Goal: Task Accomplishment & Management: Complete application form

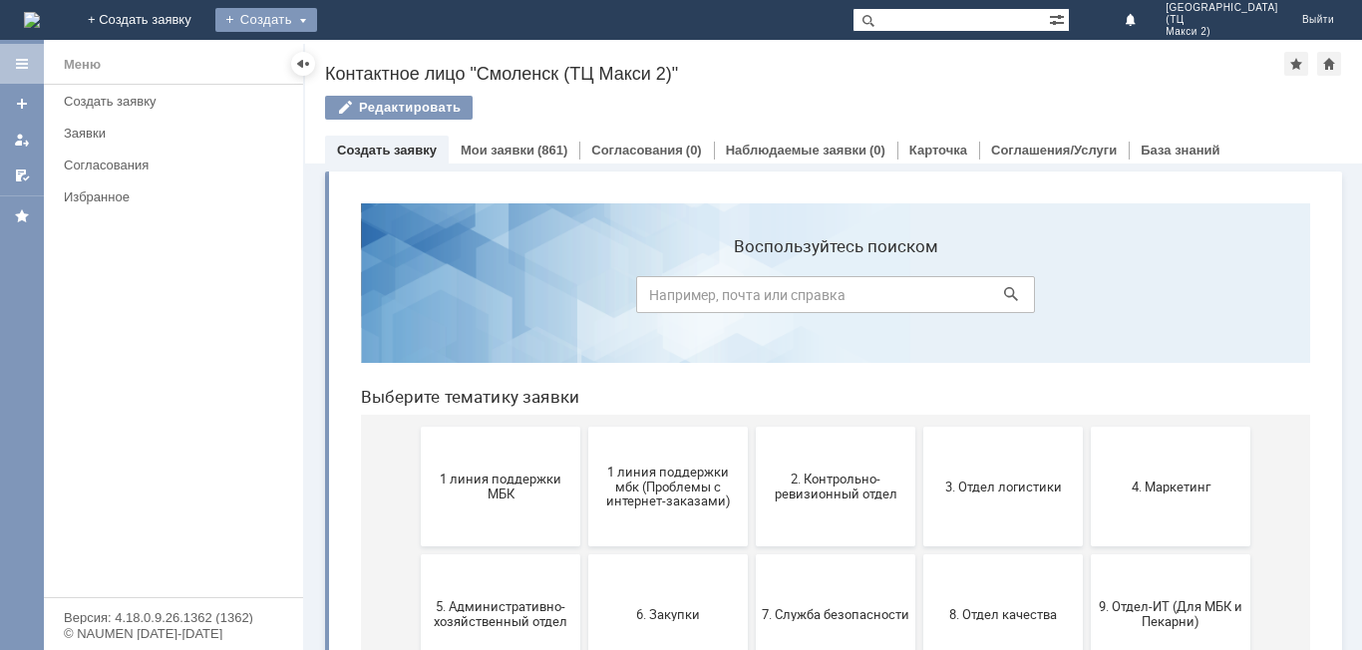
click at [317, 27] on div "Создать" at bounding box center [266, 20] width 102 height 24
click at [371, 61] on link "Заявка" at bounding box center [295, 60] width 152 height 24
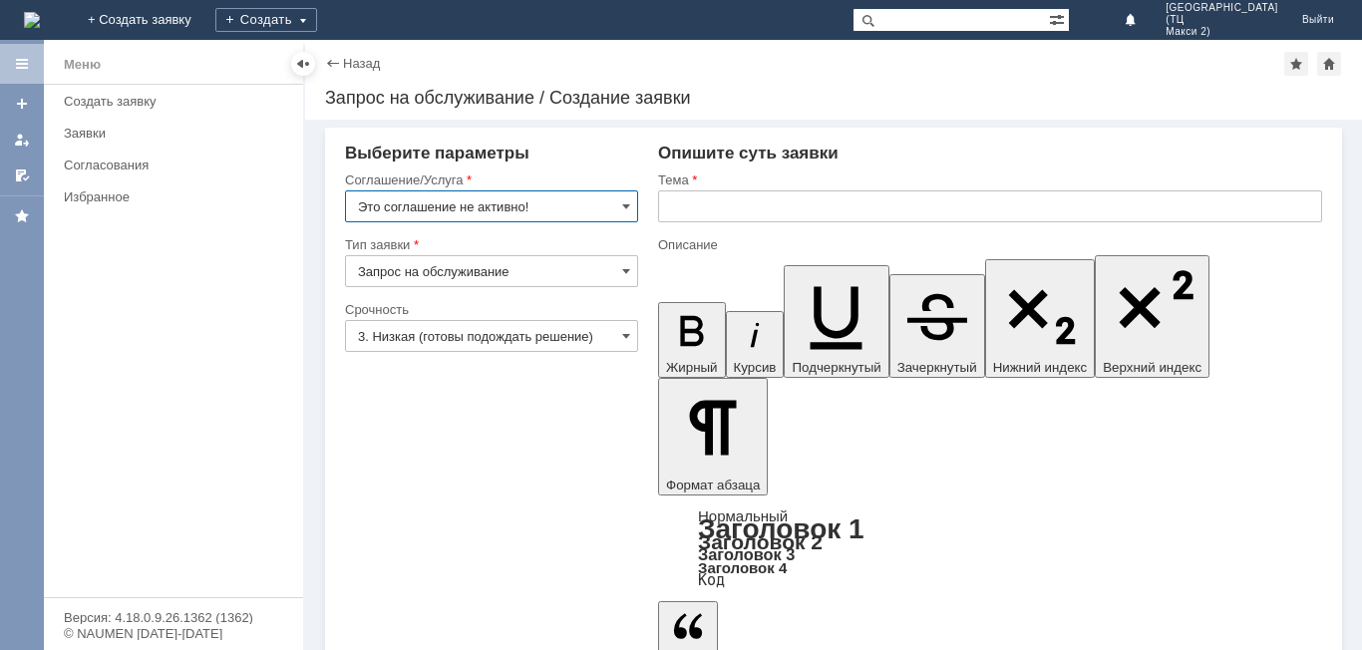
click at [606, 206] on input "Это соглашение не активно!" at bounding box center [491, 207] width 293 height 32
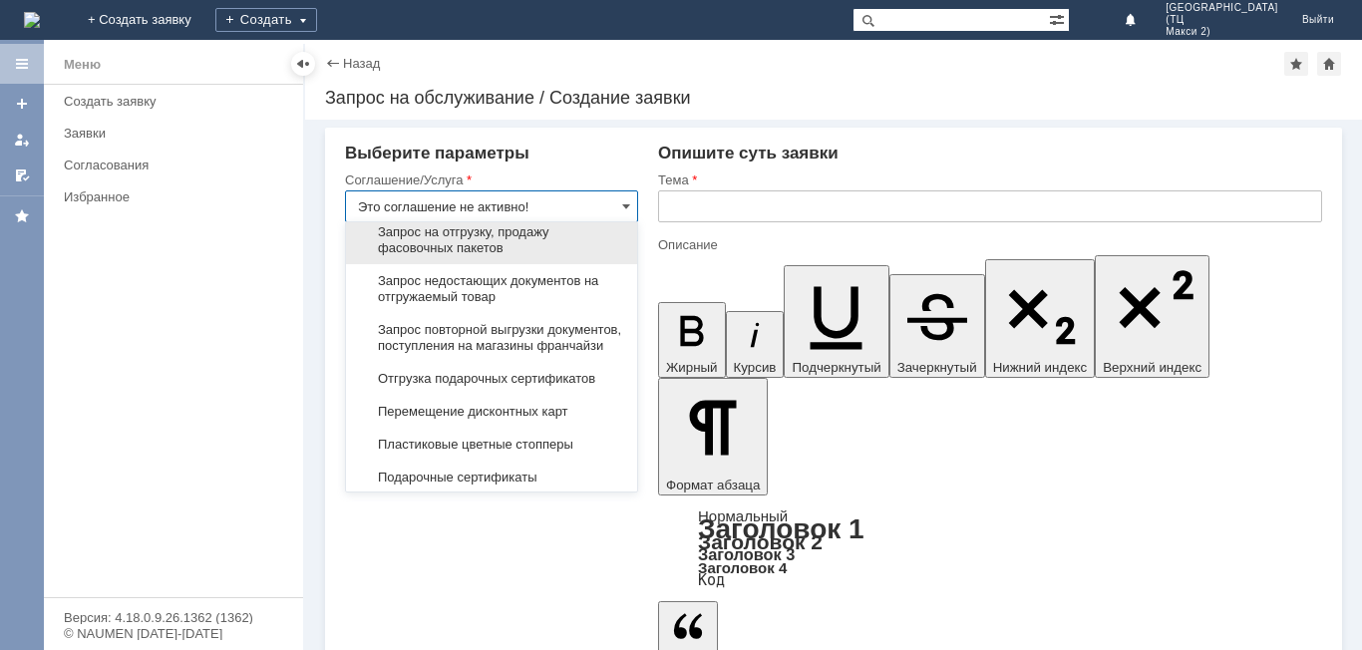
scroll to position [898, 0]
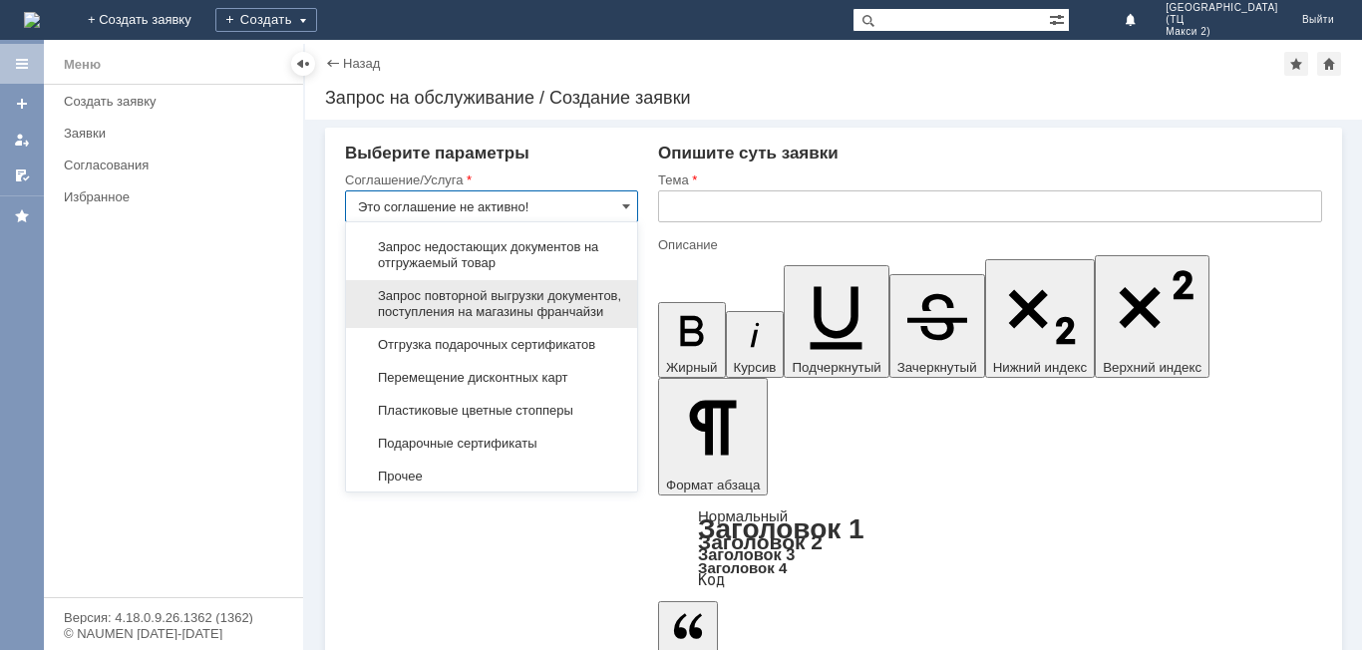
click at [580, 320] on span "Запрос повторной выгрузки документов, поступления на магазины франчайзи" at bounding box center [491, 304] width 267 height 32
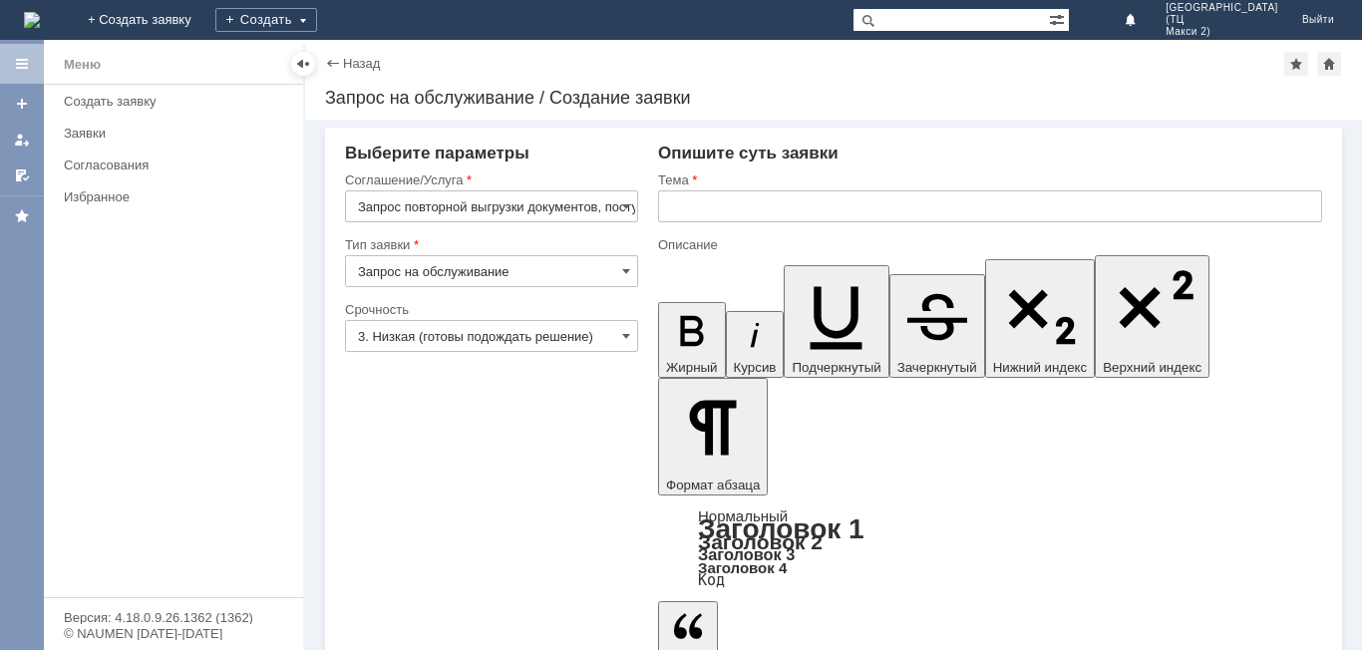
type input "Запрос повторной выгрузки документов, поступления на магазины франчайзи"
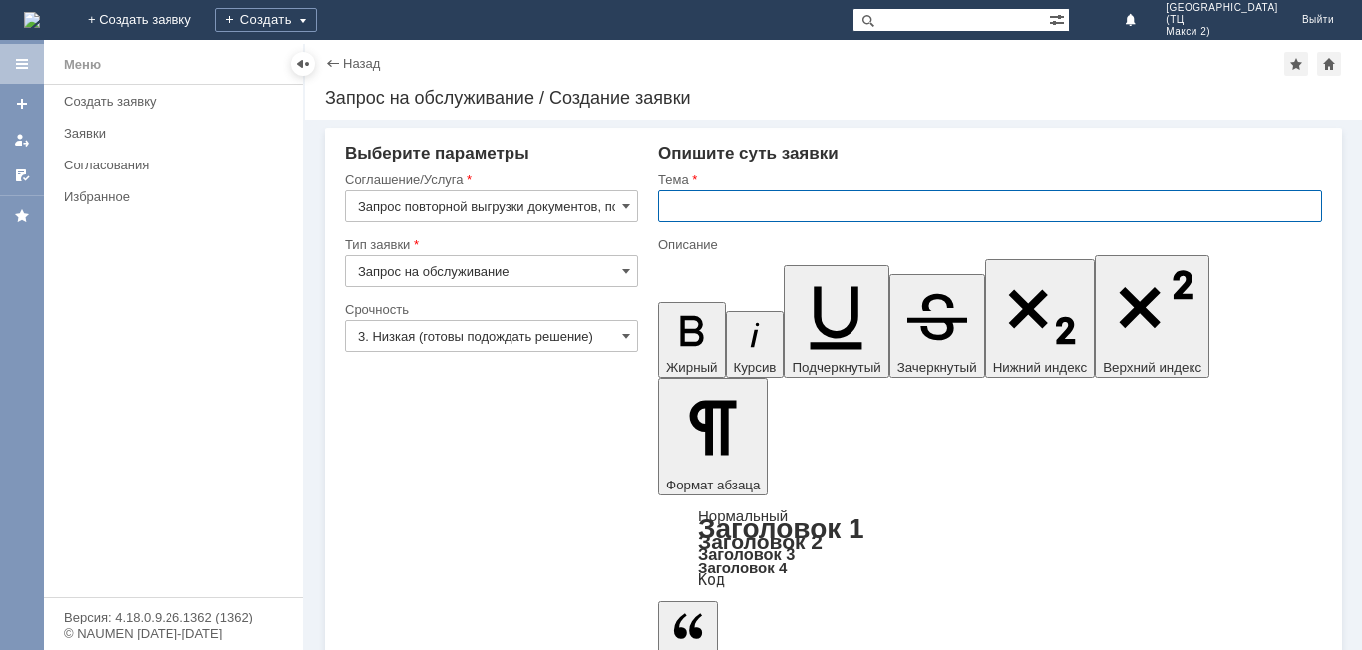
click at [728, 199] on input "text" at bounding box center [990, 207] width 664 height 32
type input "О"
type input "н"
type input "Нет накладных"
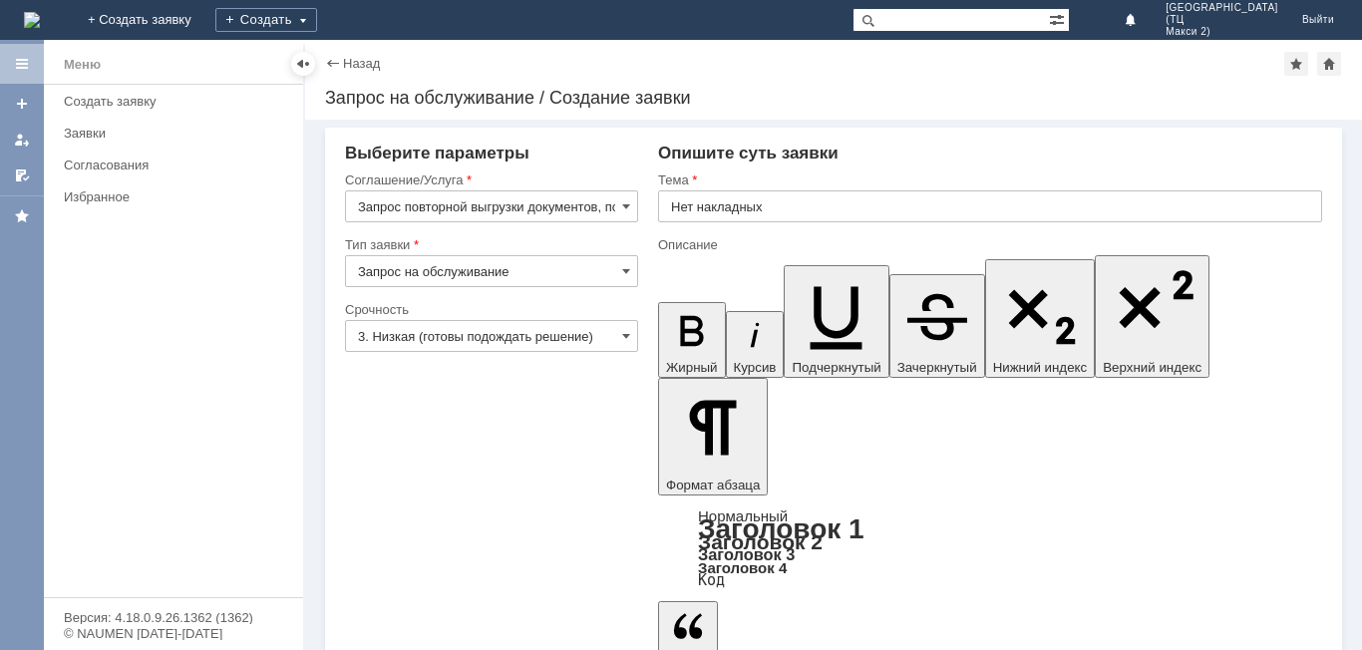
click at [580, 333] on input "3. Низкая (готовы подождать решение)" at bounding box center [491, 336] width 293 height 32
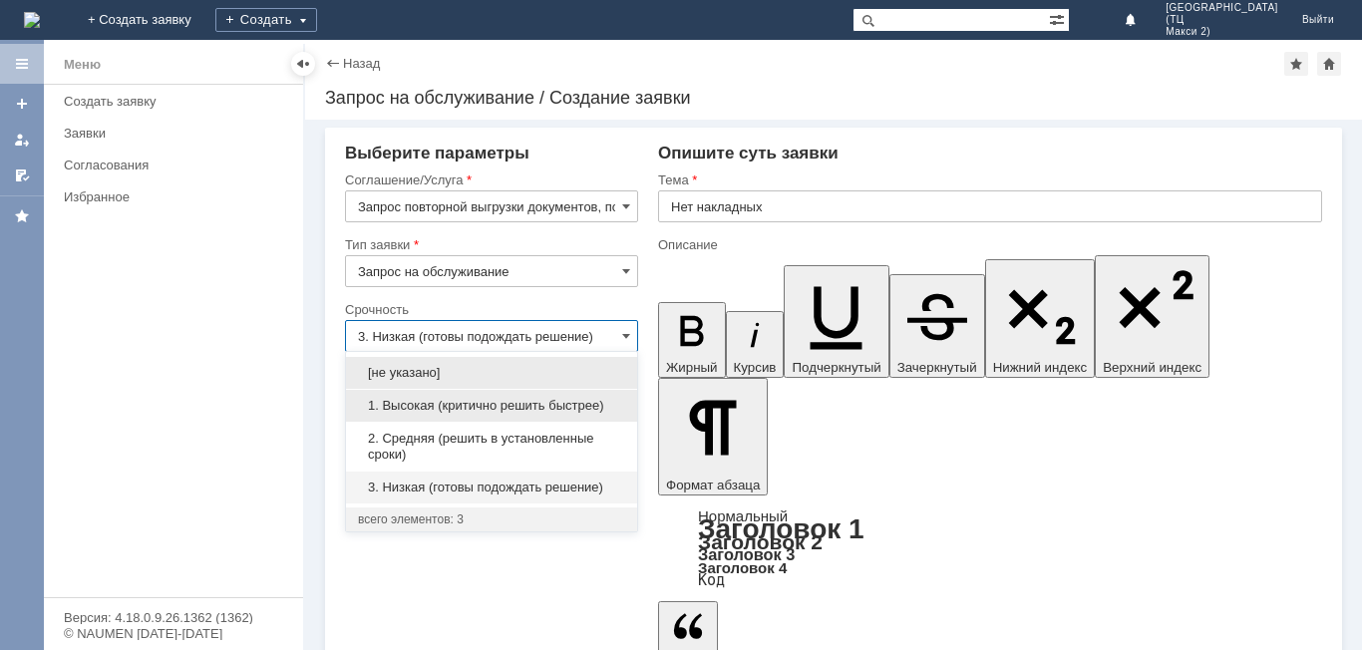
click at [455, 397] on div "1. Высокая (критично решить быстрее)" at bounding box center [491, 406] width 291 height 32
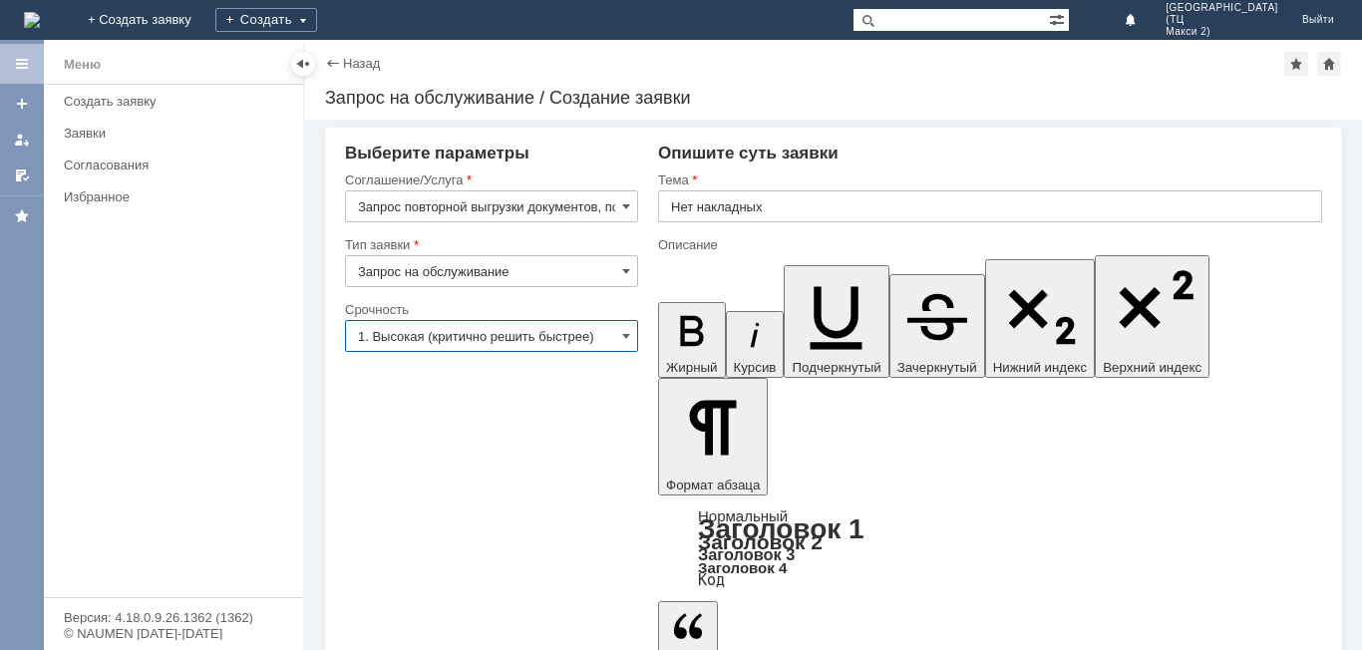
click at [602, 344] on input "1. Высокая (критично решить быстрее)" at bounding box center [491, 336] width 293 height 32
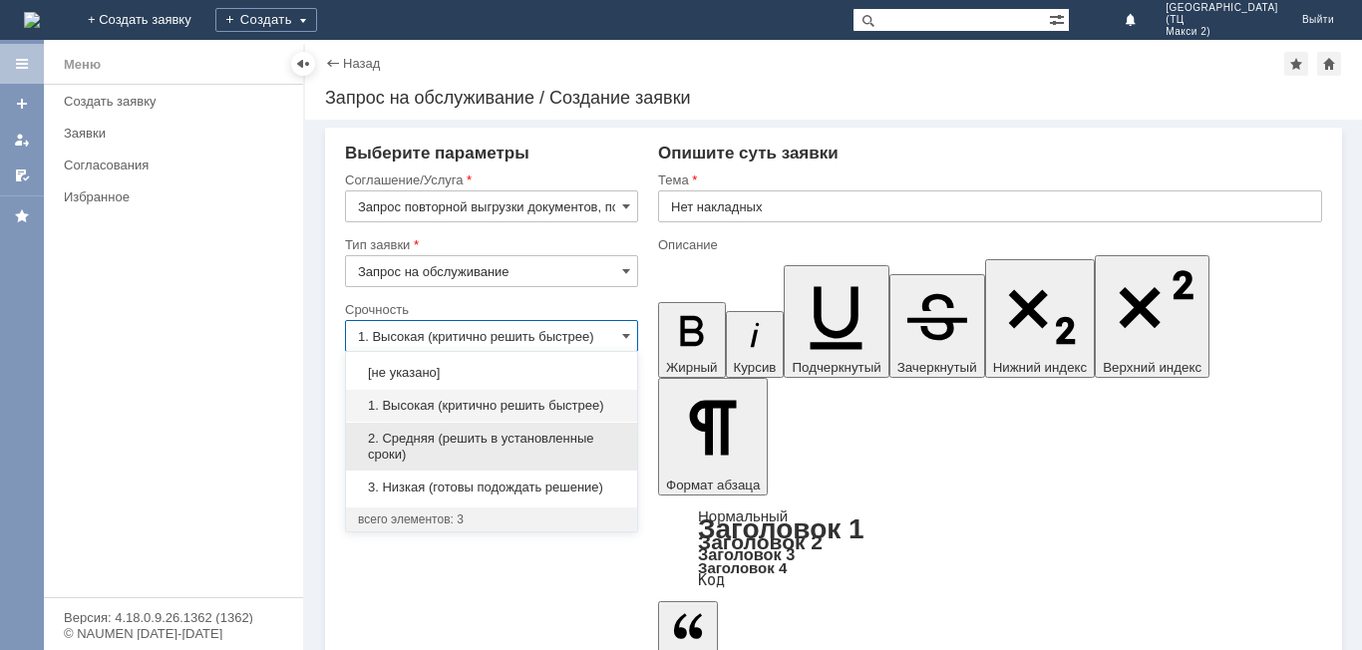
click at [492, 449] on span "2. Средняя (решить в установленные сроки)" at bounding box center [491, 447] width 267 height 32
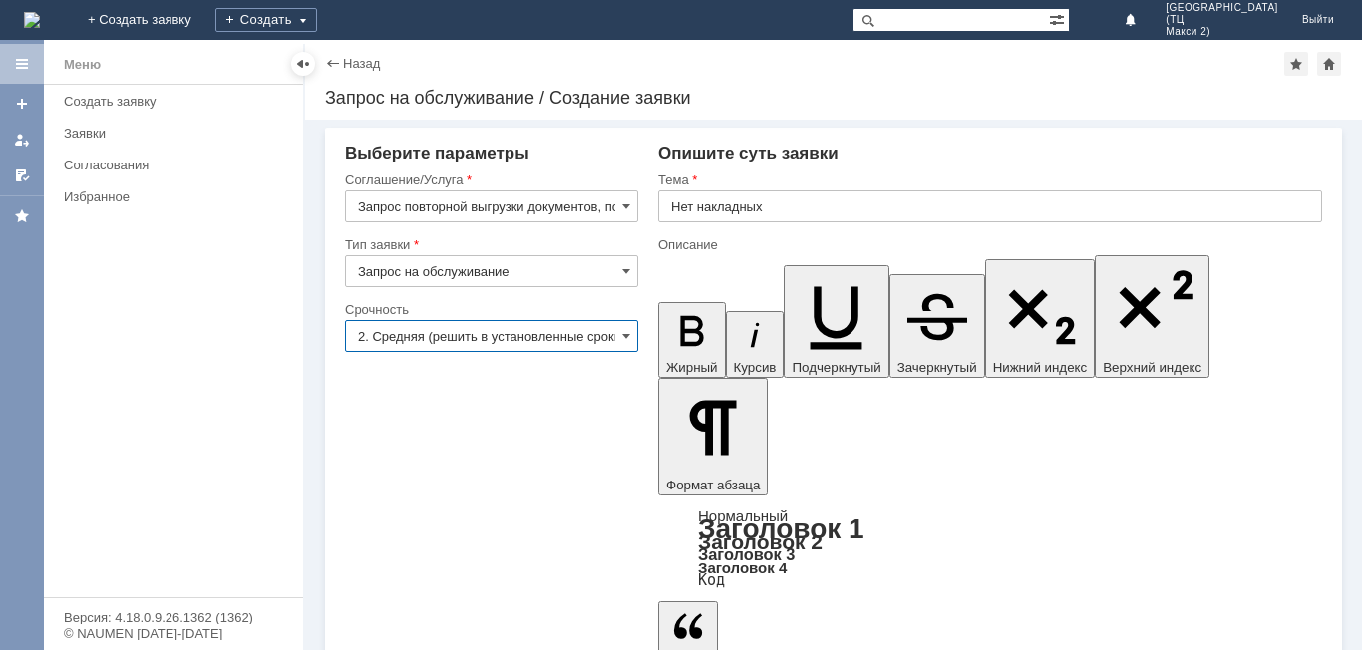
type input "2. Средняя (решить в установленные сроки)"
click at [620, 270] on input "Запрос на обслуживание" at bounding box center [491, 271] width 293 height 32
type input "Запрос на обслуживание"
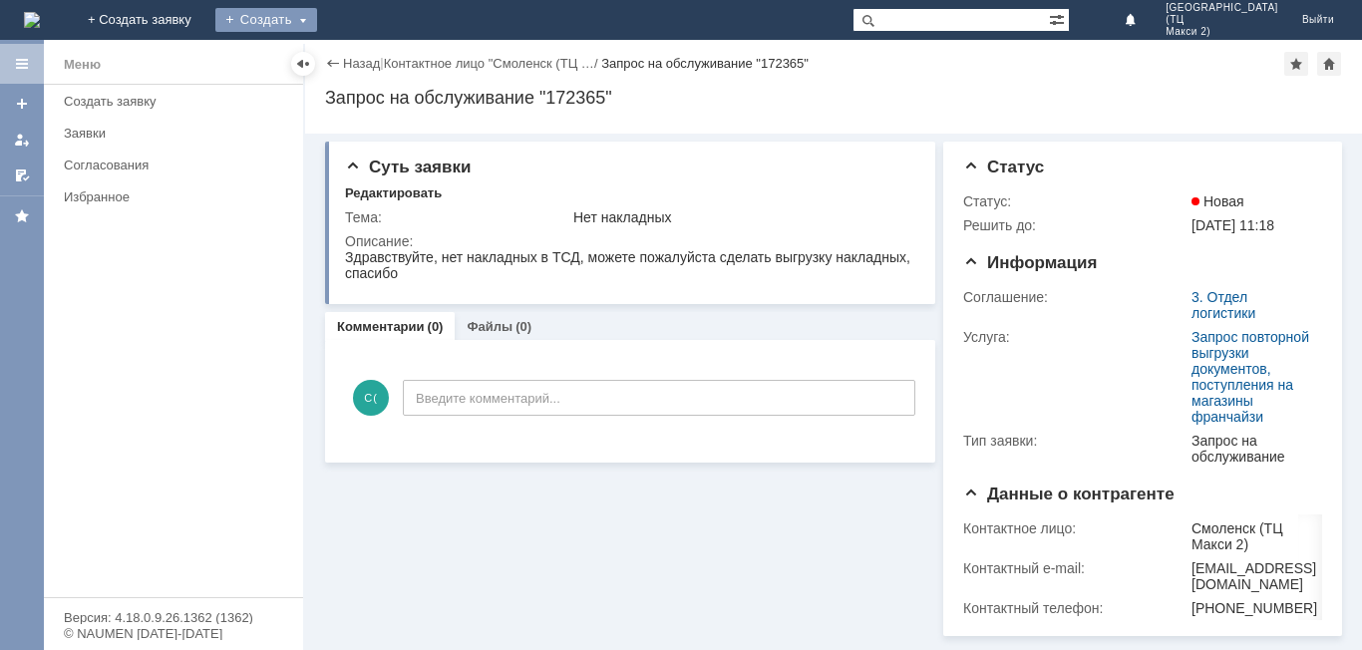
click at [317, 19] on div "Создать" at bounding box center [266, 20] width 102 height 24
click at [371, 56] on link "Заявка" at bounding box center [295, 60] width 152 height 24
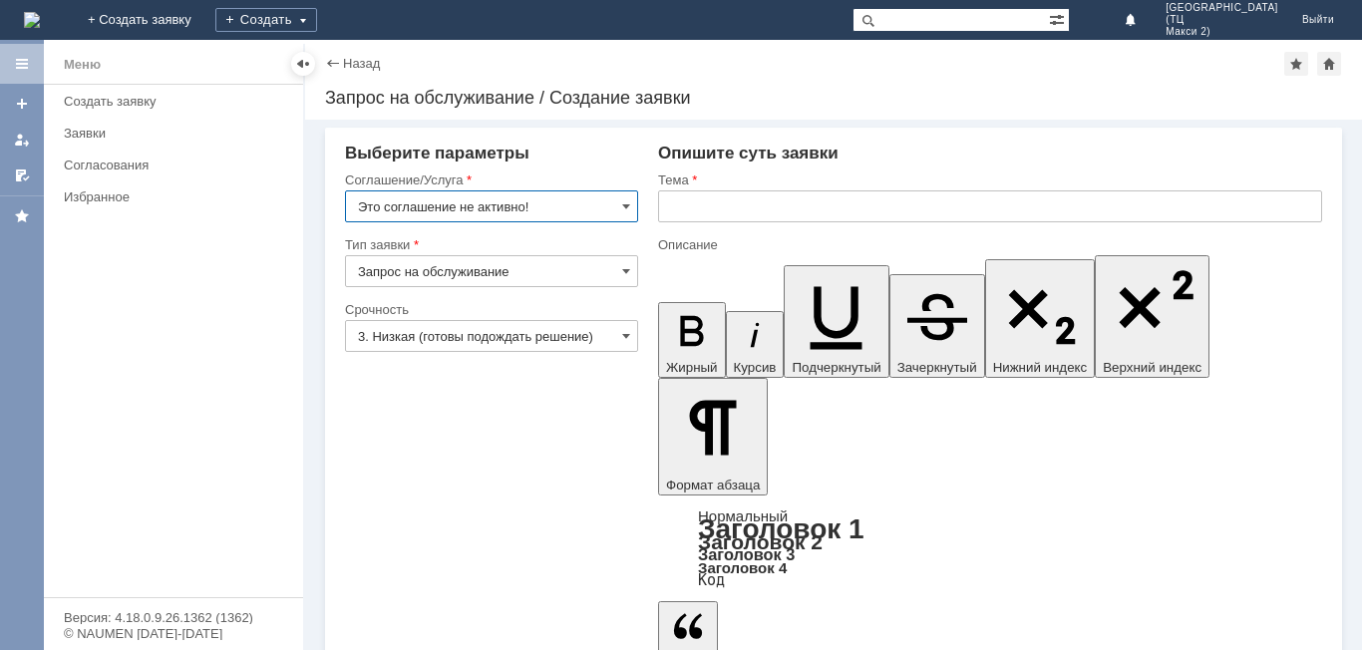
click at [617, 212] on input "Это соглашение не активно!" at bounding box center [491, 207] width 293 height 32
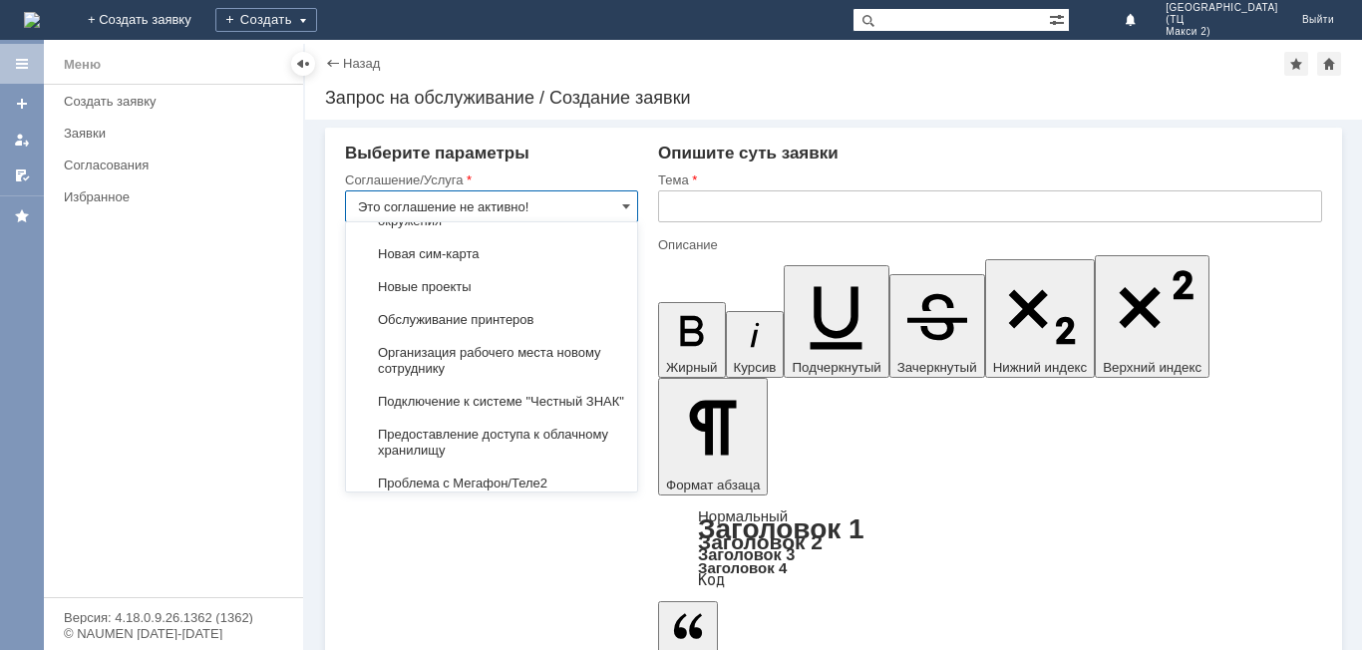
scroll to position [2877, 0]
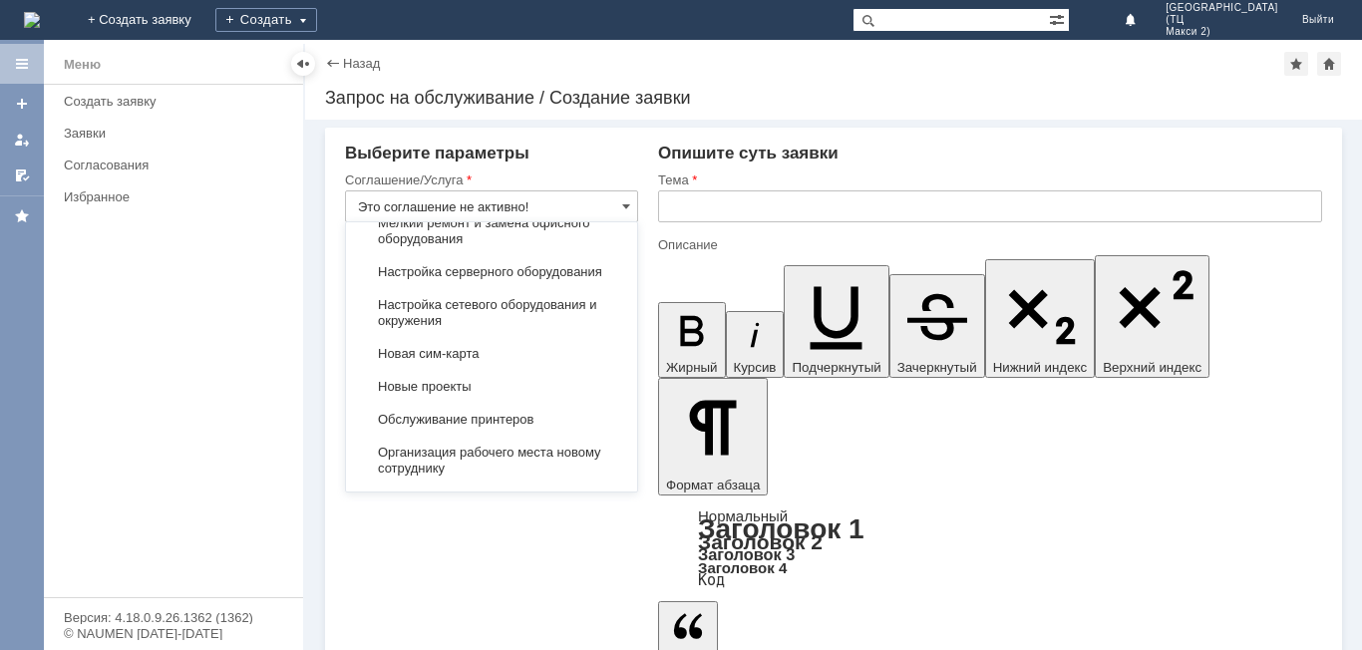
click at [494, 133] on span "Отдел-ИТ (Офис)" at bounding box center [491, 125] width 267 height 16
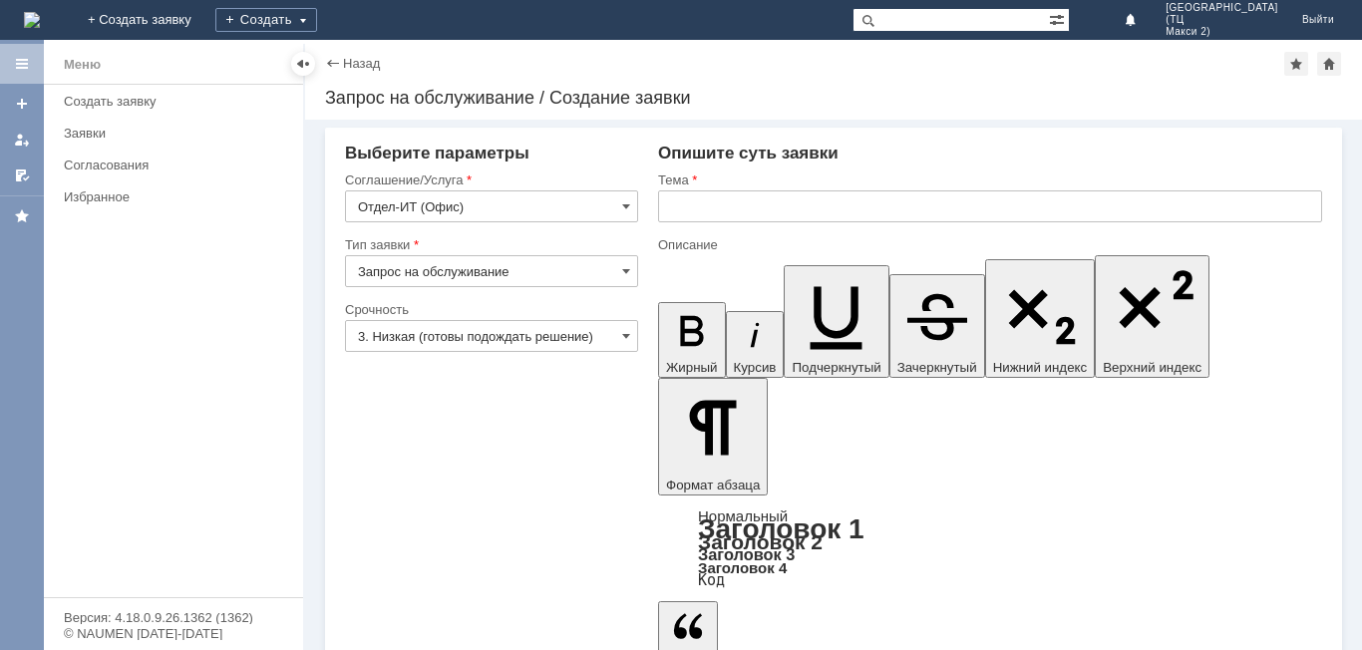
type input "Отдел-ИТ (Офис)"
click at [626, 278] on span at bounding box center [626, 271] width 8 height 16
click at [479, 342] on span "Запрос на обслуживание" at bounding box center [491, 341] width 267 height 16
type input "Запрос на обслуживание"
click at [558, 216] on input "Отдел-ИТ (Офис)" at bounding box center [491, 207] width 293 height 32
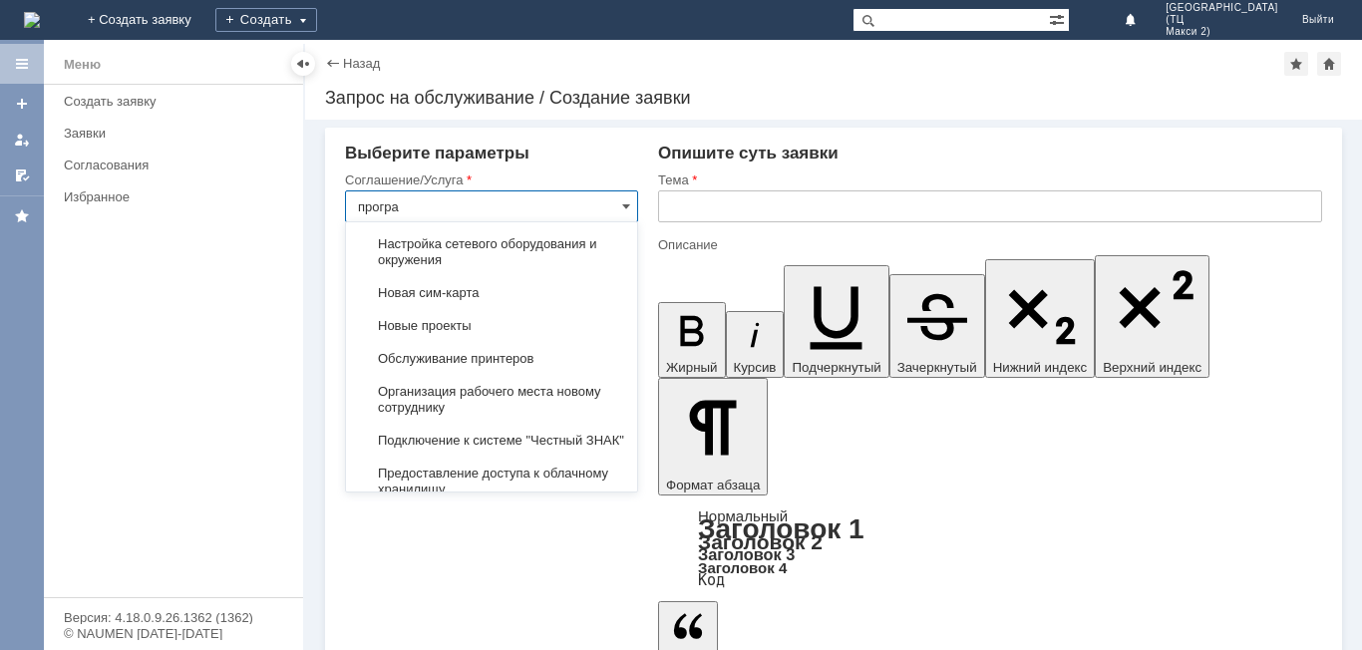
scroll to position [0, 0]
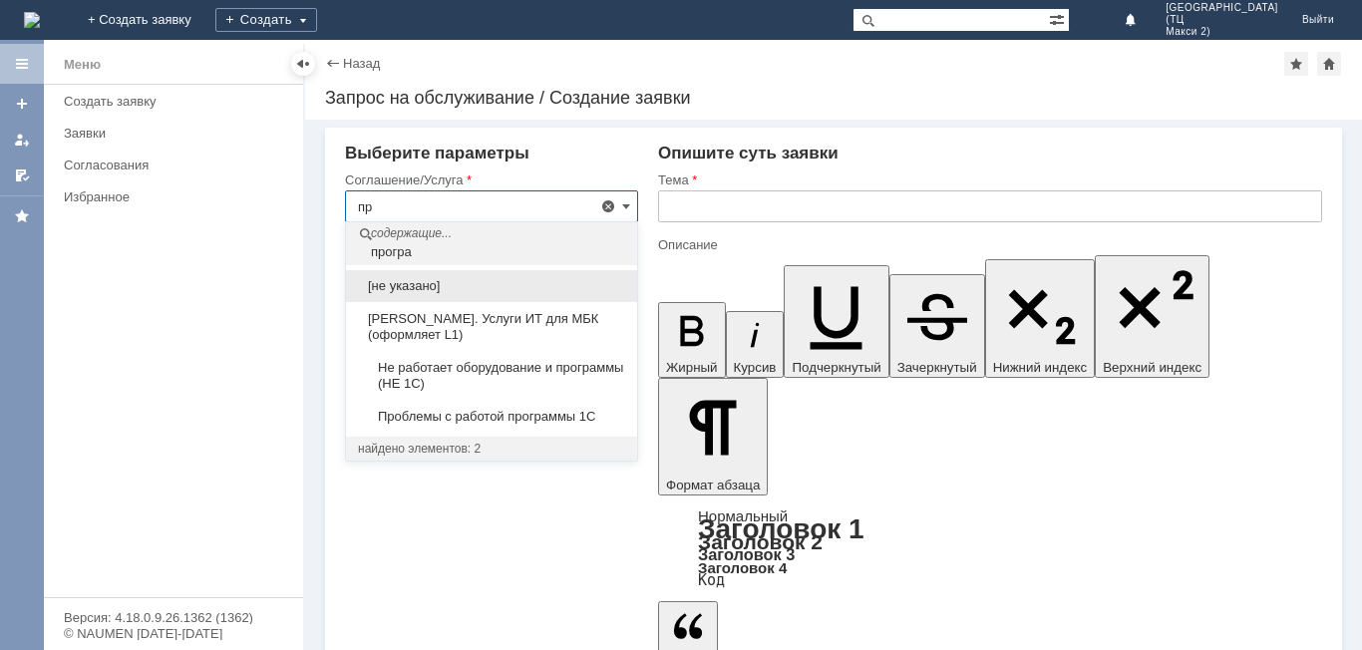
type input "п"
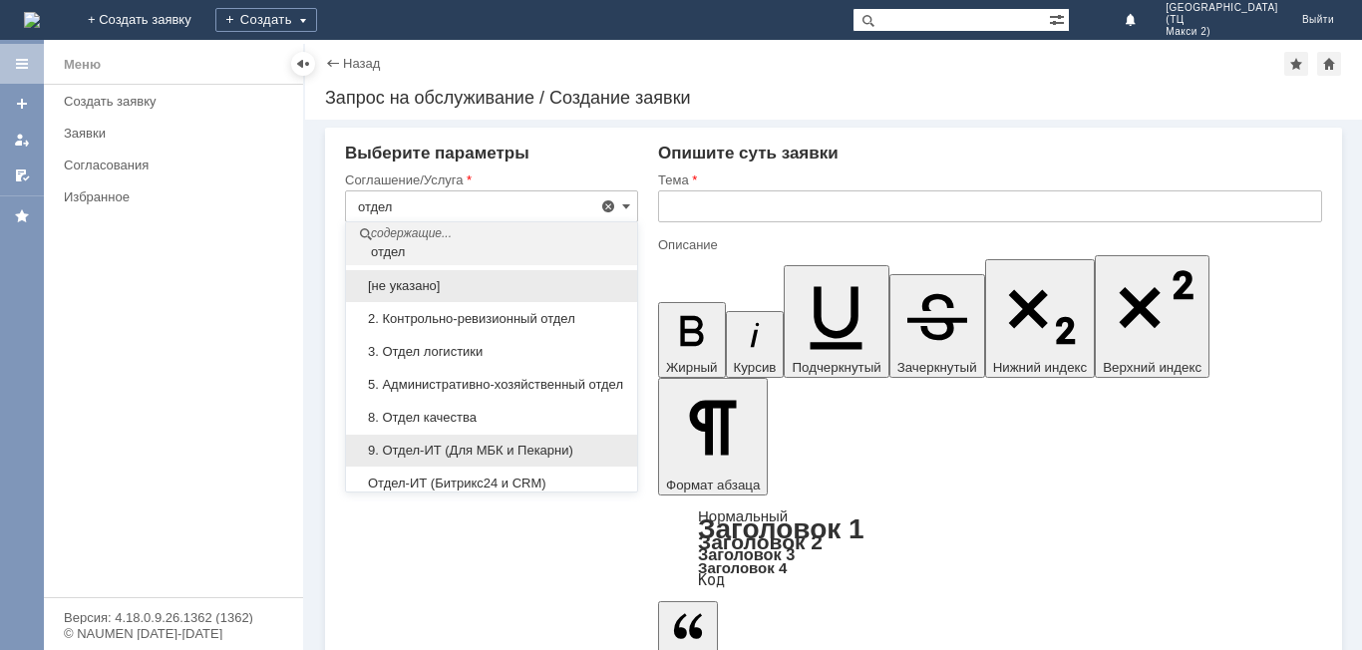
click at [445, 457] on div "9. Отдел-ИТ (Для МБК и Пекарни)" at bounding box center [491, 451] width 291 height 32
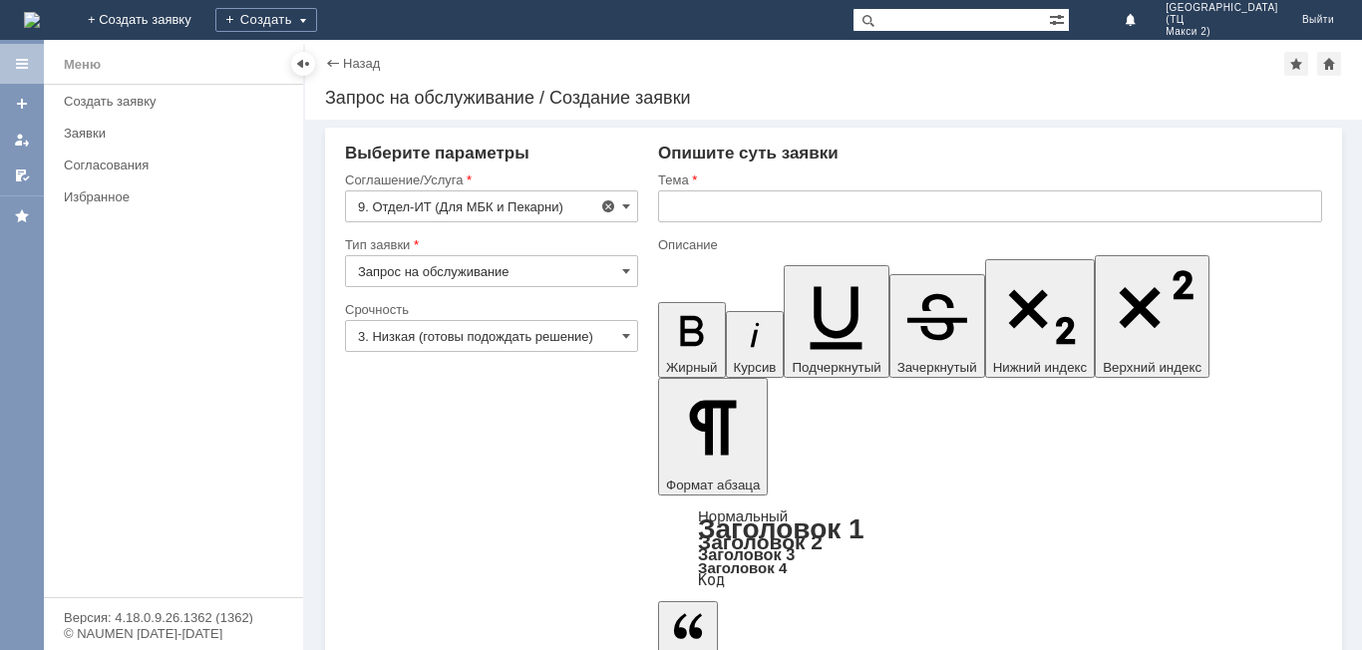
type input "9. Отдел-ИТ (Для МБК и Пекарни)"
click at [629, 272] on span at bounding box center [626, 271] width 8 height 16
click at [531, 342] on span "Запрос на обслуживание" at bounding box center [491, 341] width 267 height 16
type input "Запрос на обслуживание"
click at [774, 200] on input "text" at bounding box center [990, 207] width 664 height 32
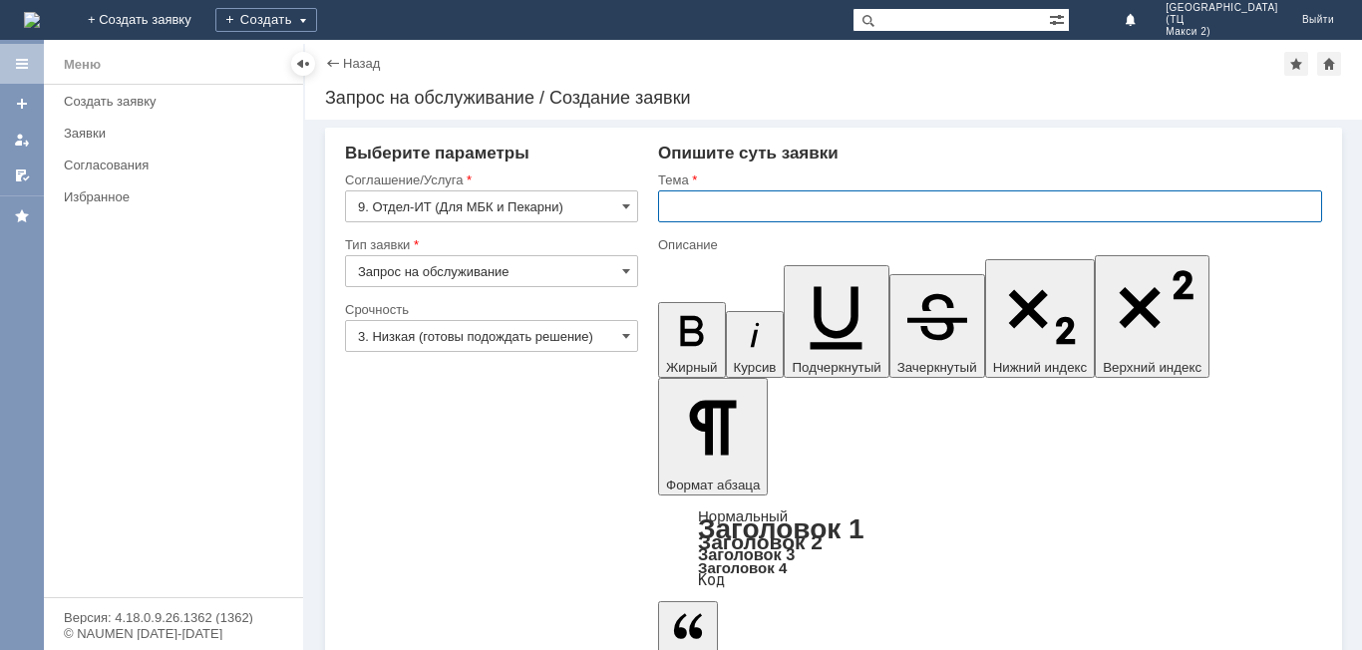
click at [811, 202] on input "text" at bounding box center [990, 207] width 664 height 32
type input "Не отображаются накладные"
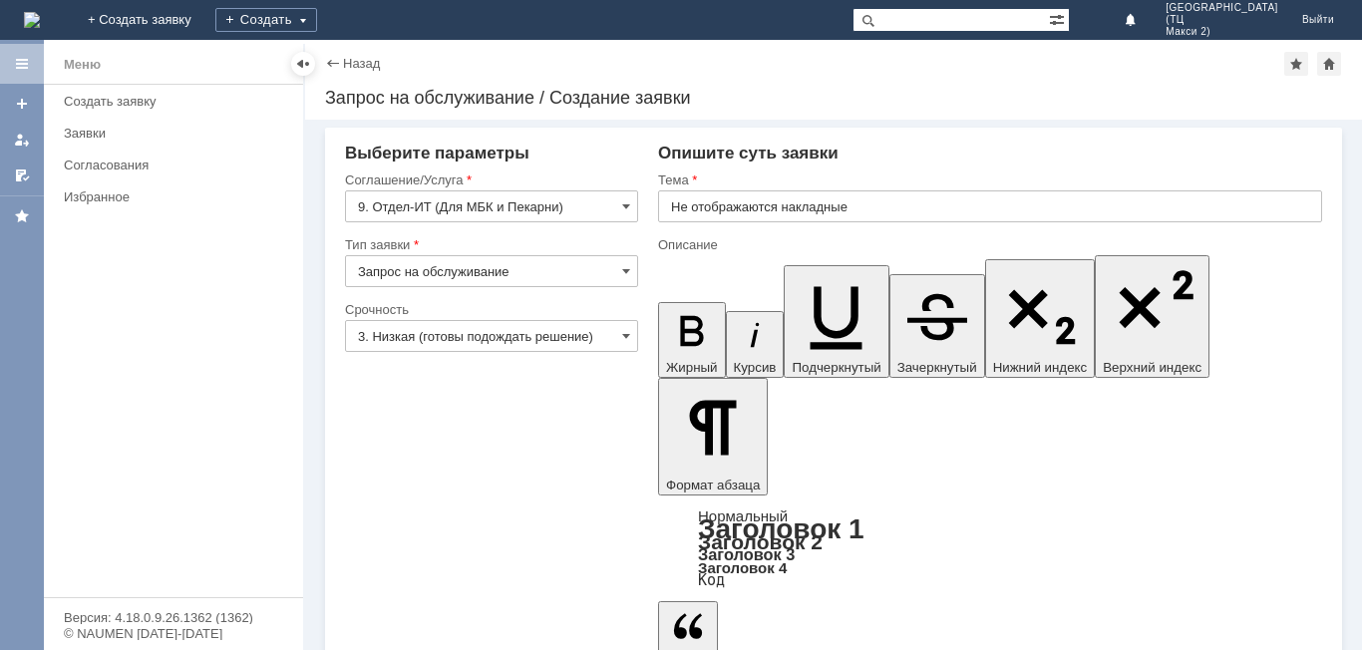
click at [609, 346] on input "3. Низкая (готовы подождать решение)" at bounding box center [491, 336] width 293 height 32
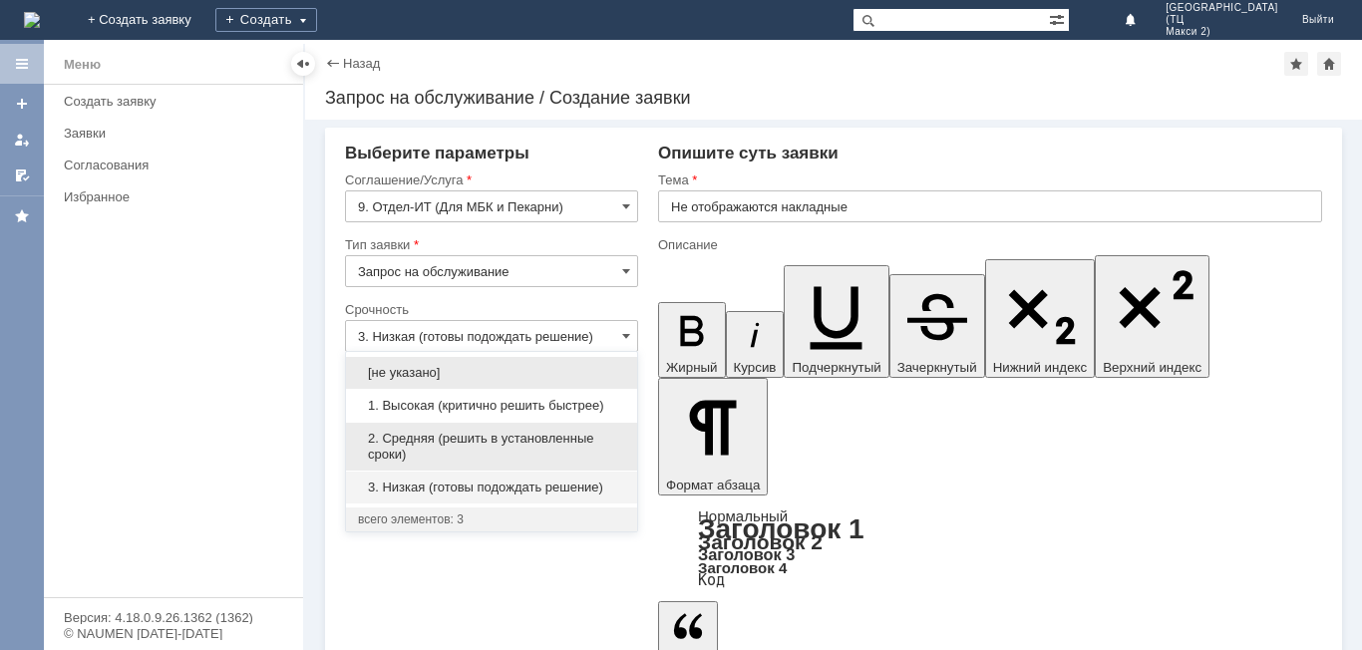
click at [520, 443] on span "2. Средняя (решить в установленные сроки)" at bounding box center [491, 447] width 267 height 32
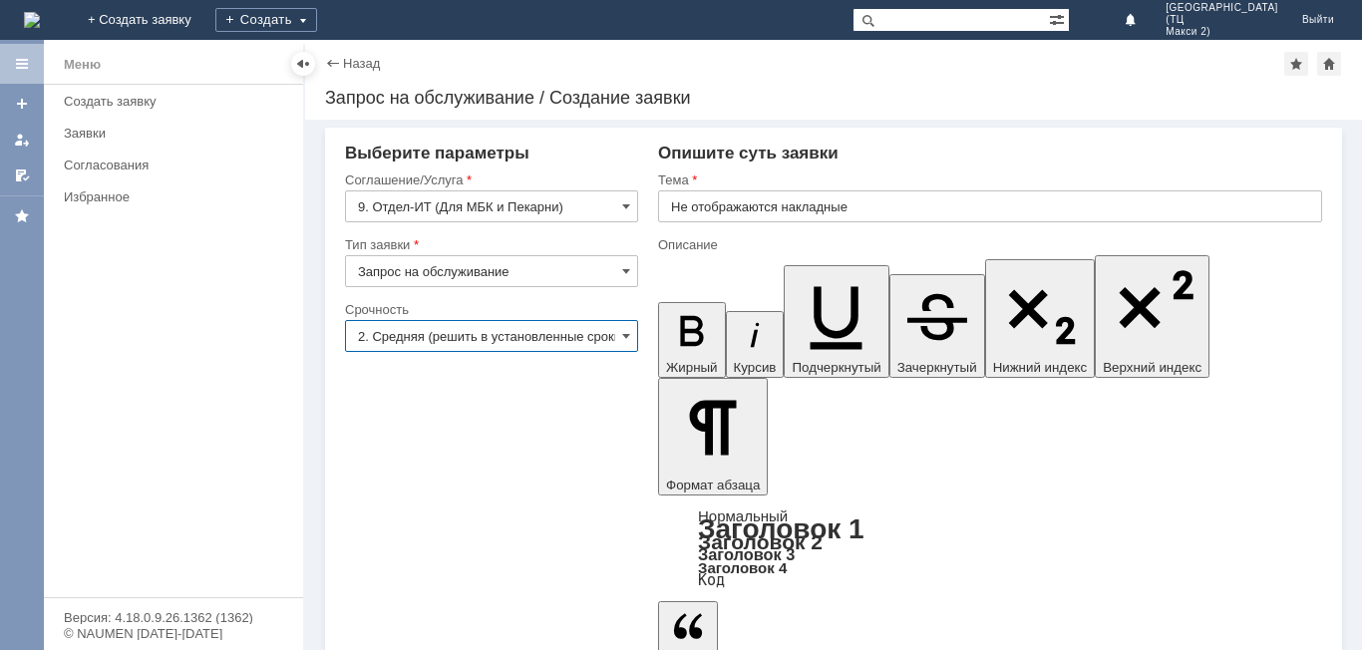
type input "2. Средняя (решить в установленные сроки)"
